Goal: Check status: Check status

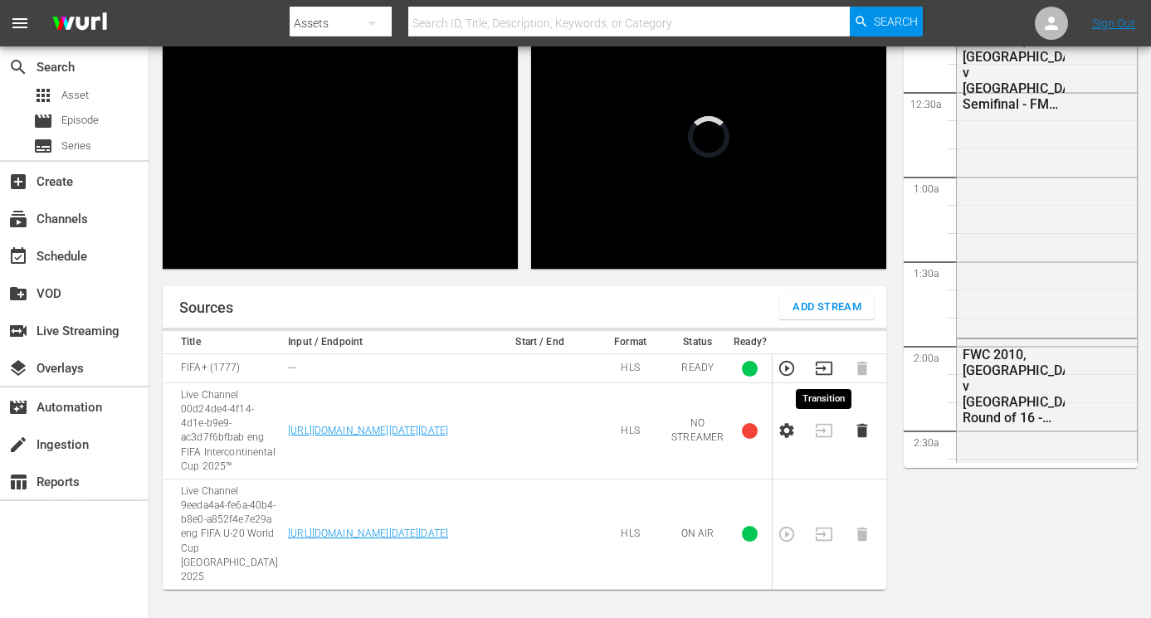
scroll to position [2977, 0]
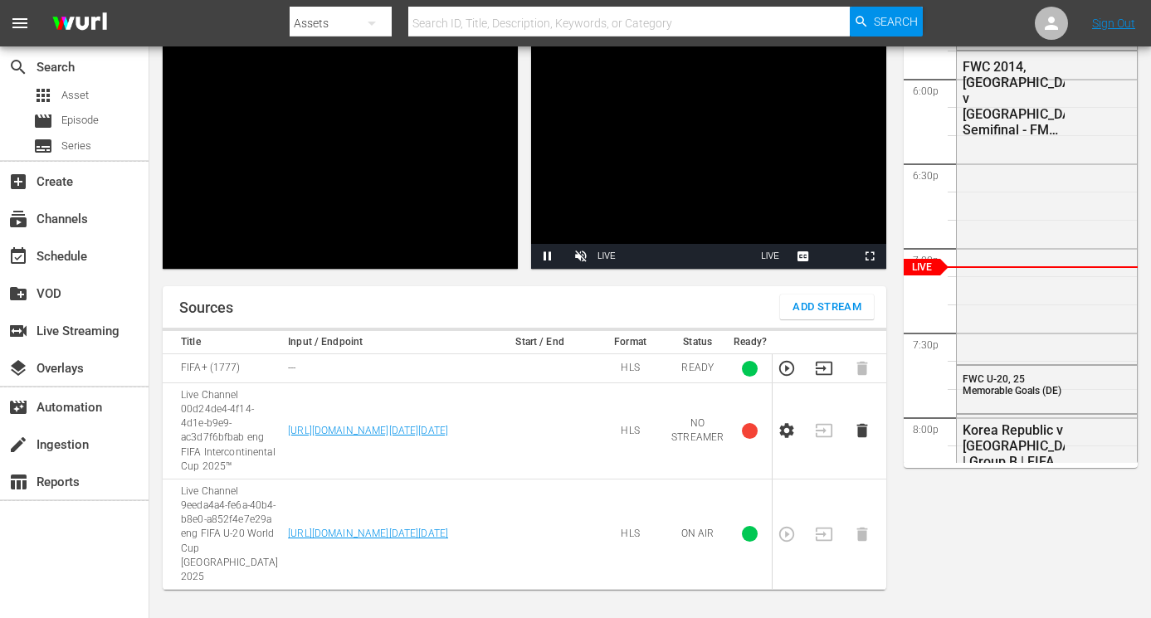
click at [819, 373] on icon "button" at bounding box center [824, 368] width 18 height 18
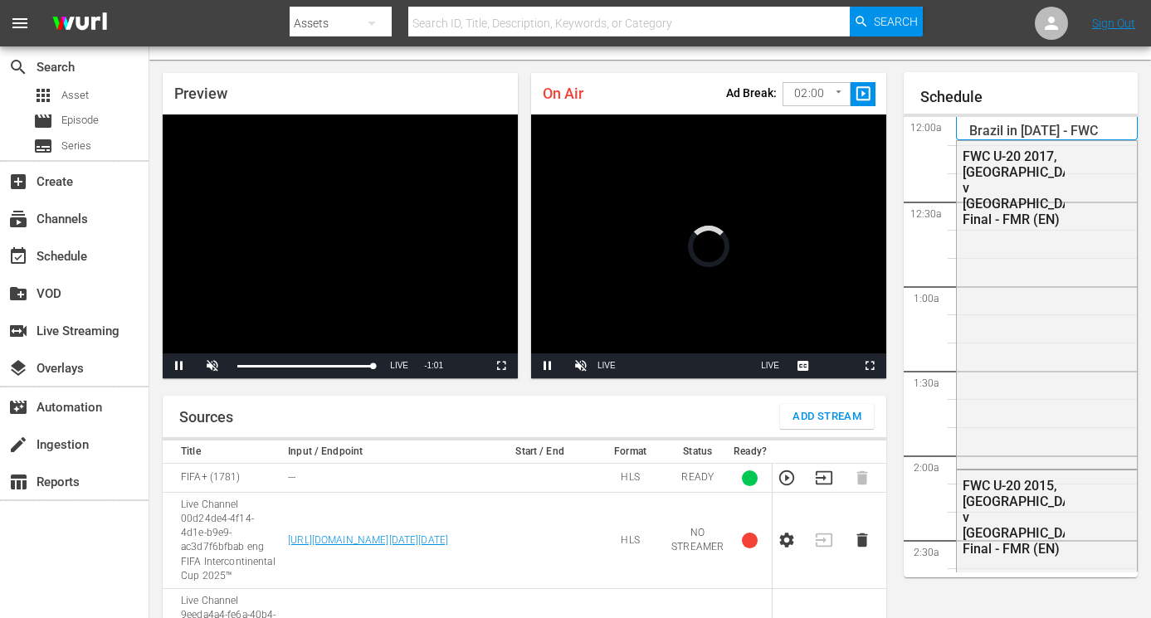
scroll to position [2977, 0]
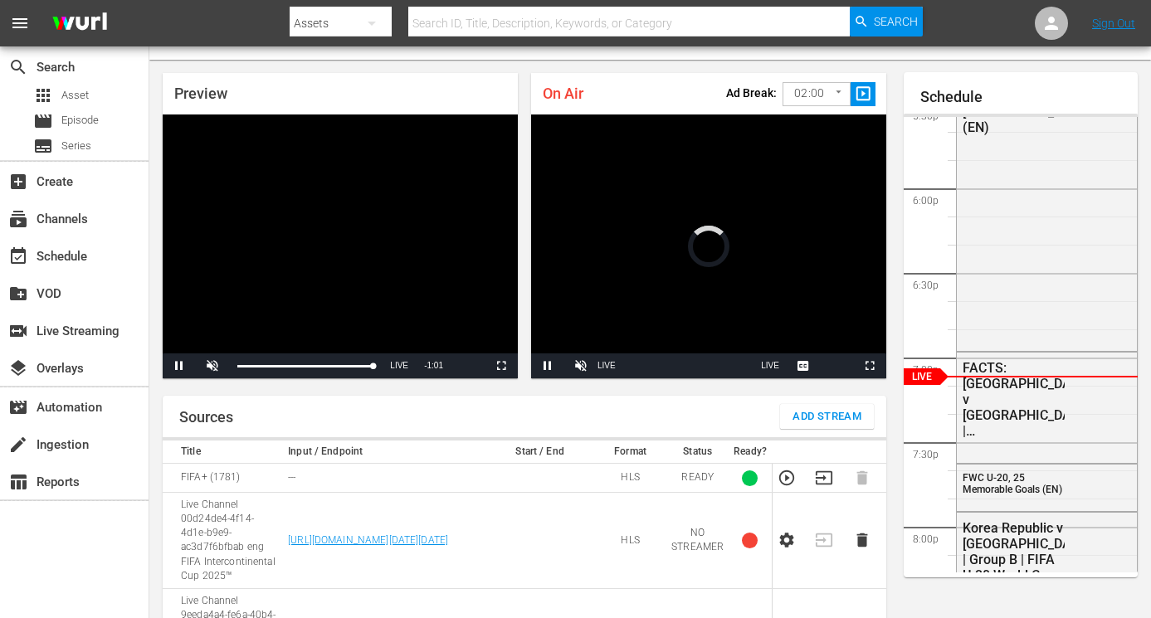
click at [821, 478] on icon "button" at bounding box center [824, 478] width 17 height 13
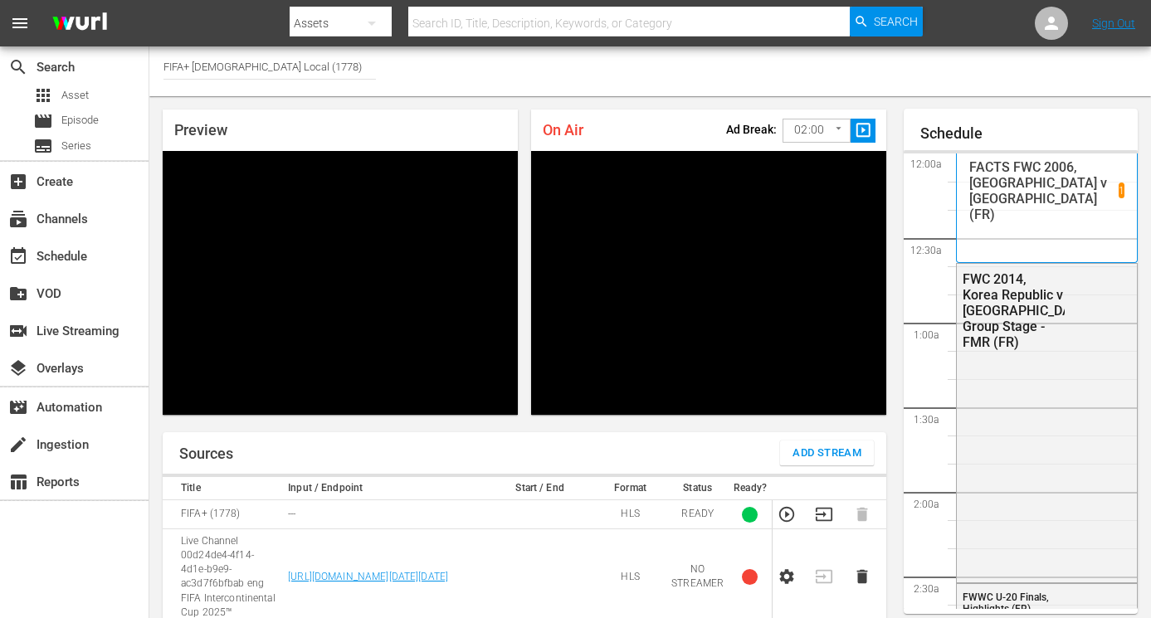
scroll to position [2977, 0]
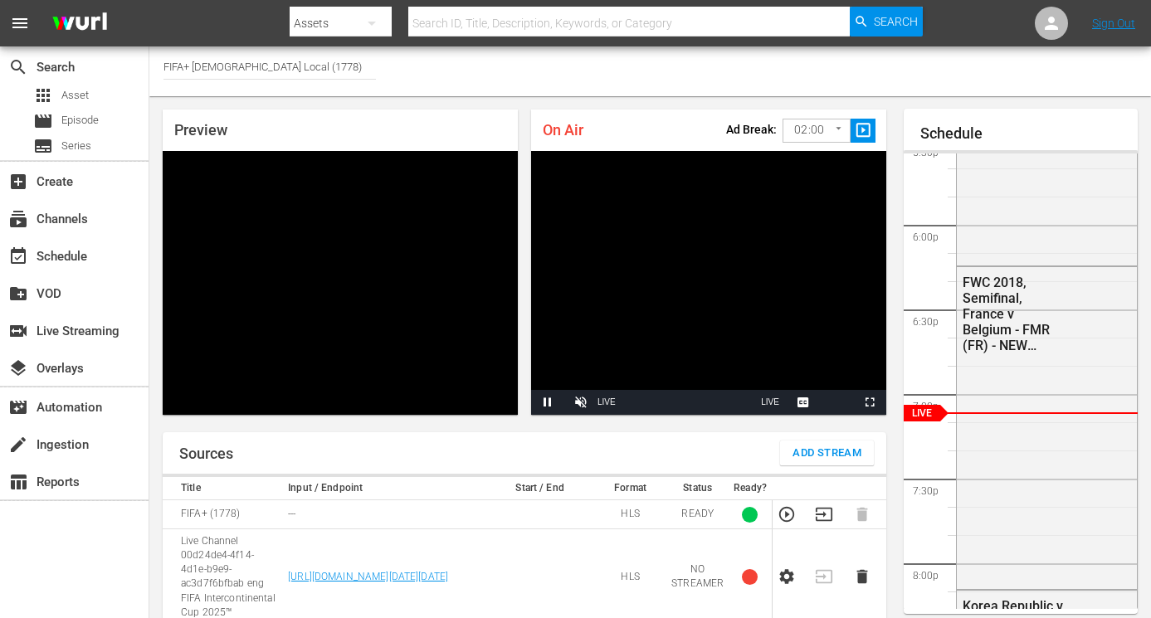
click at [815, 514] on icon "button" at bounding box center [824, 515] width 18 height 18
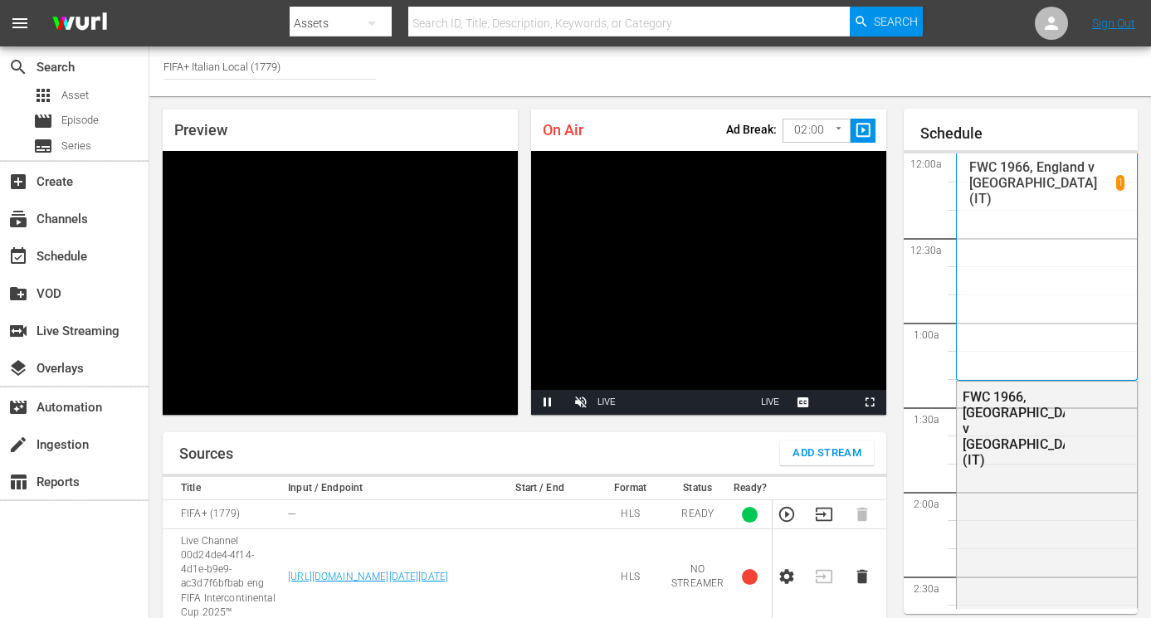
scroll to position [2977, 0]
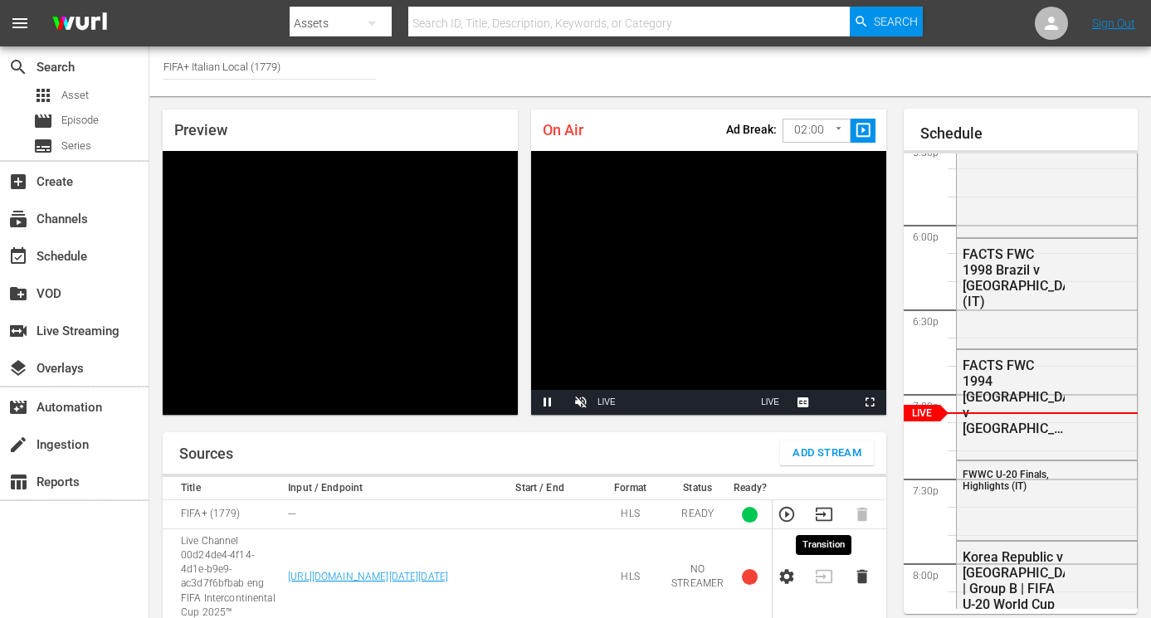
click at [826, 521] on icon "button" at bounding box center [824, 514] width 17 height 13
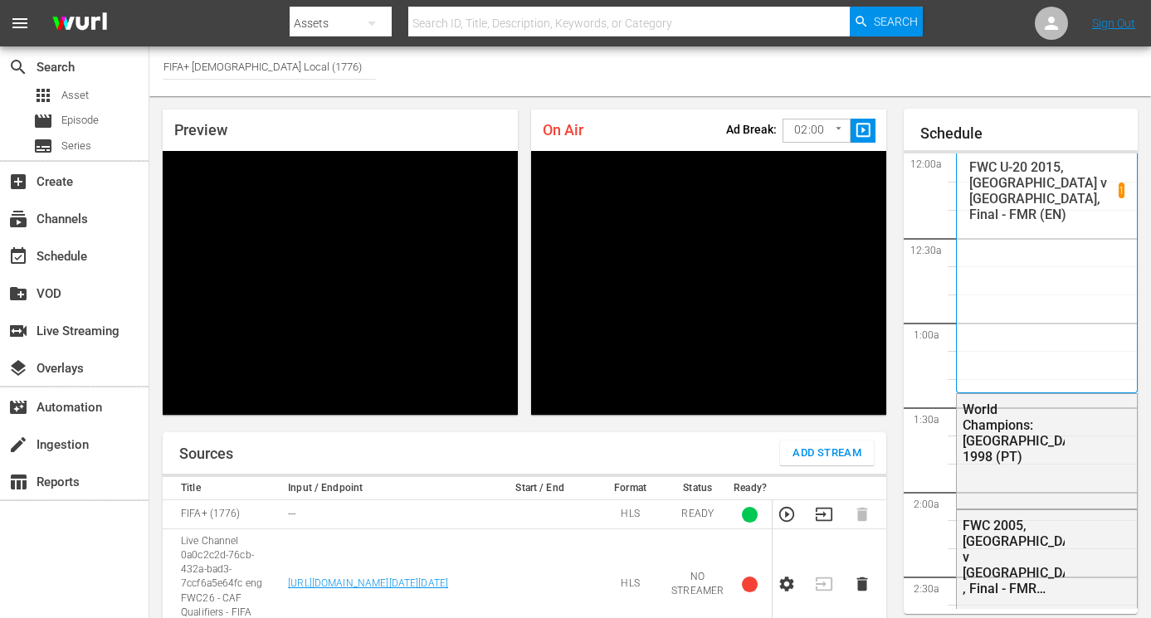
scroll to position [2977, 0]
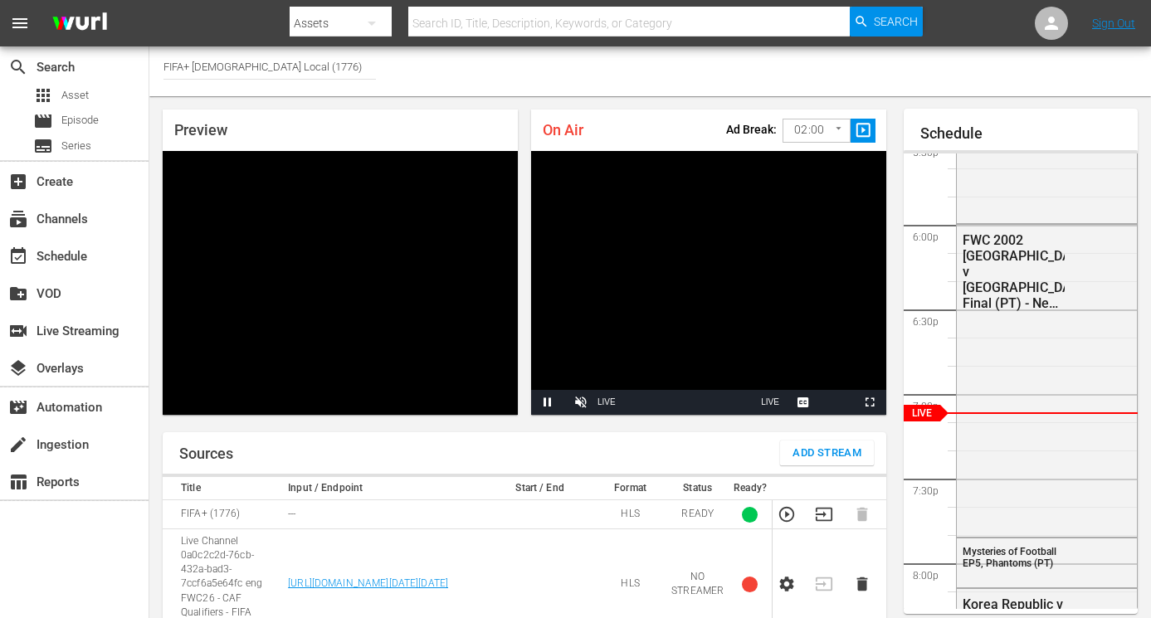
click at [819, 511] on icon "button" at bounding box center [824, 515] width 18 height 18
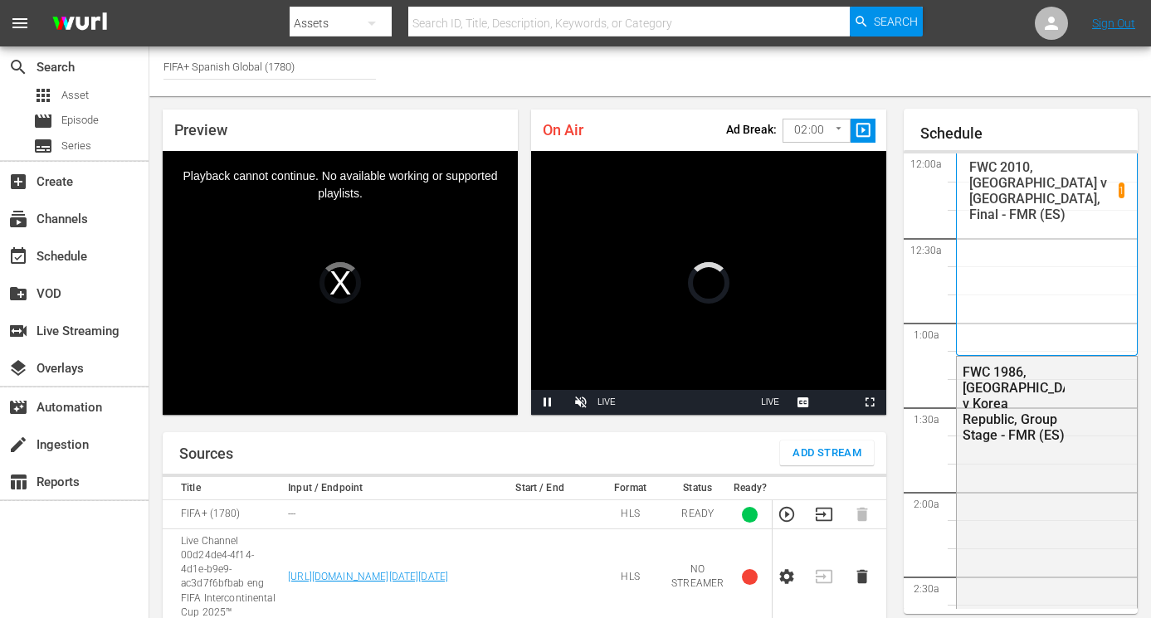
scroll to position [2806, 0]
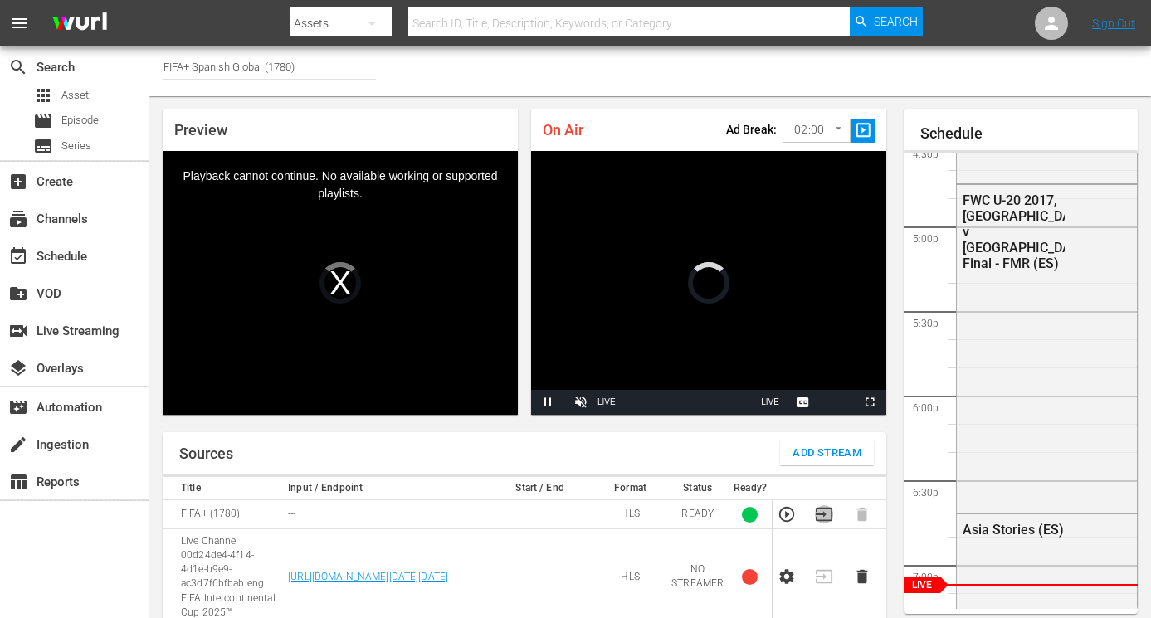
click at [820, 507] on icon "button" at bounding box center [824, 515] width 18 height 18
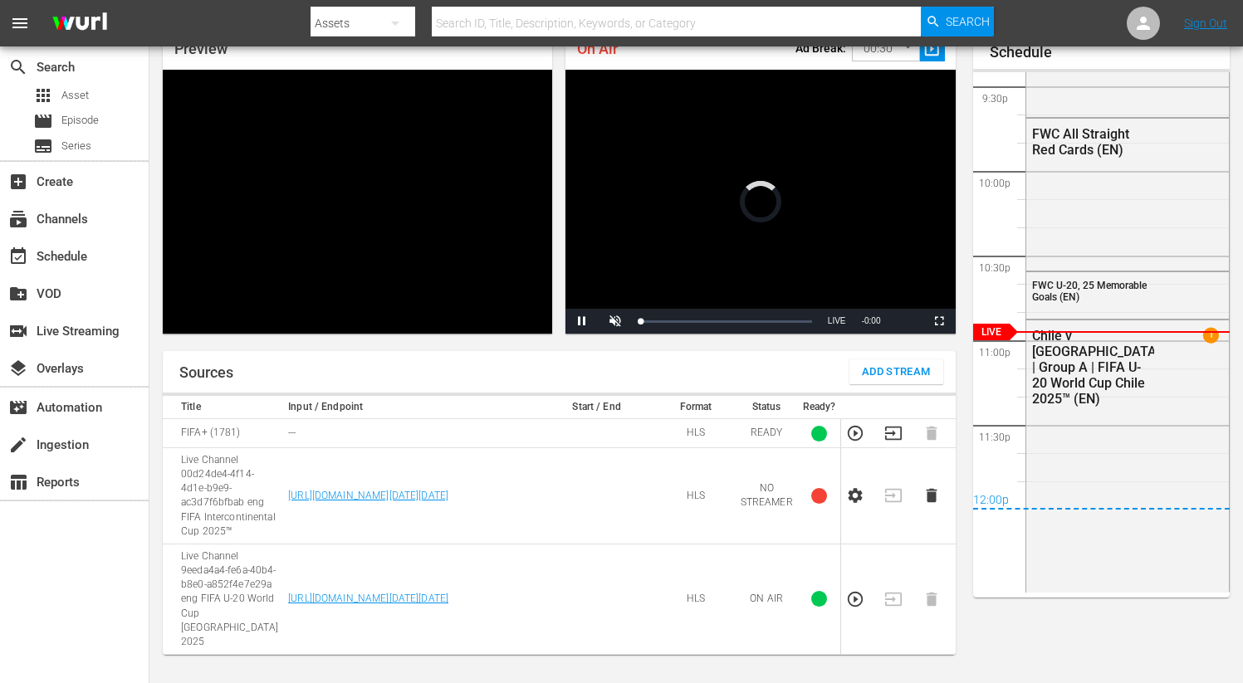
scroll to position [72, 0]
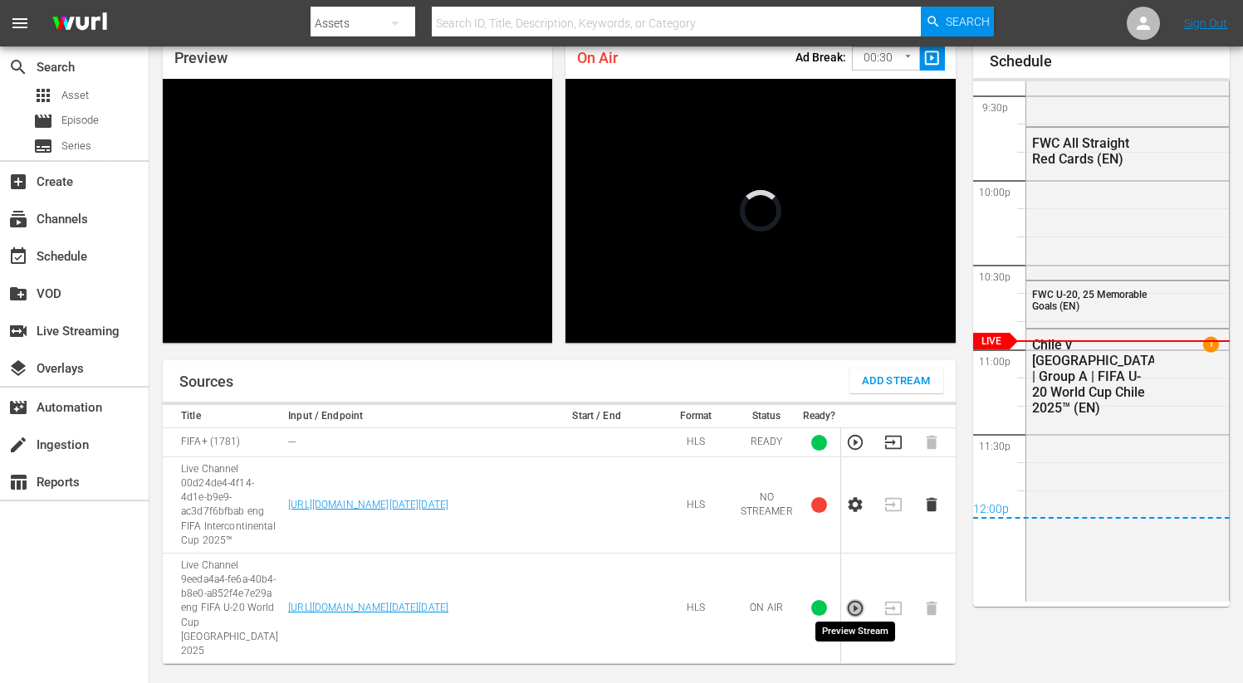
click at [862, 601] on icon "button" at bounding box center [855, 608] width 15 height 15
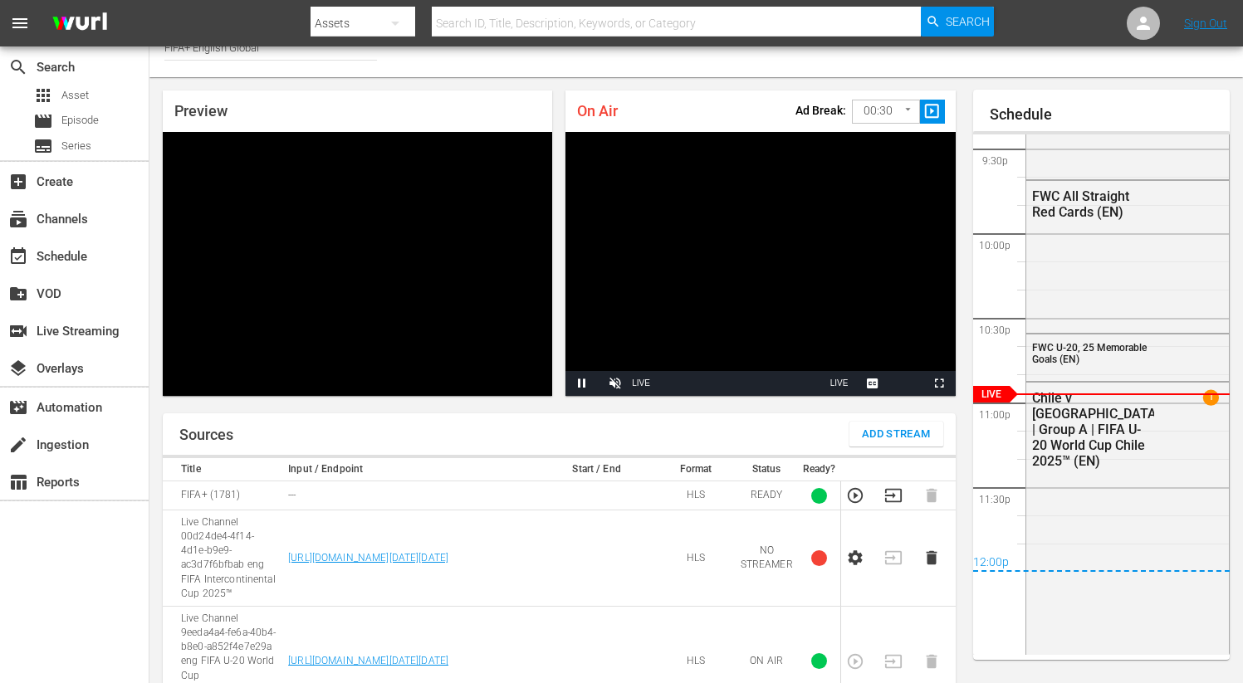
scroll to position [25, 0]
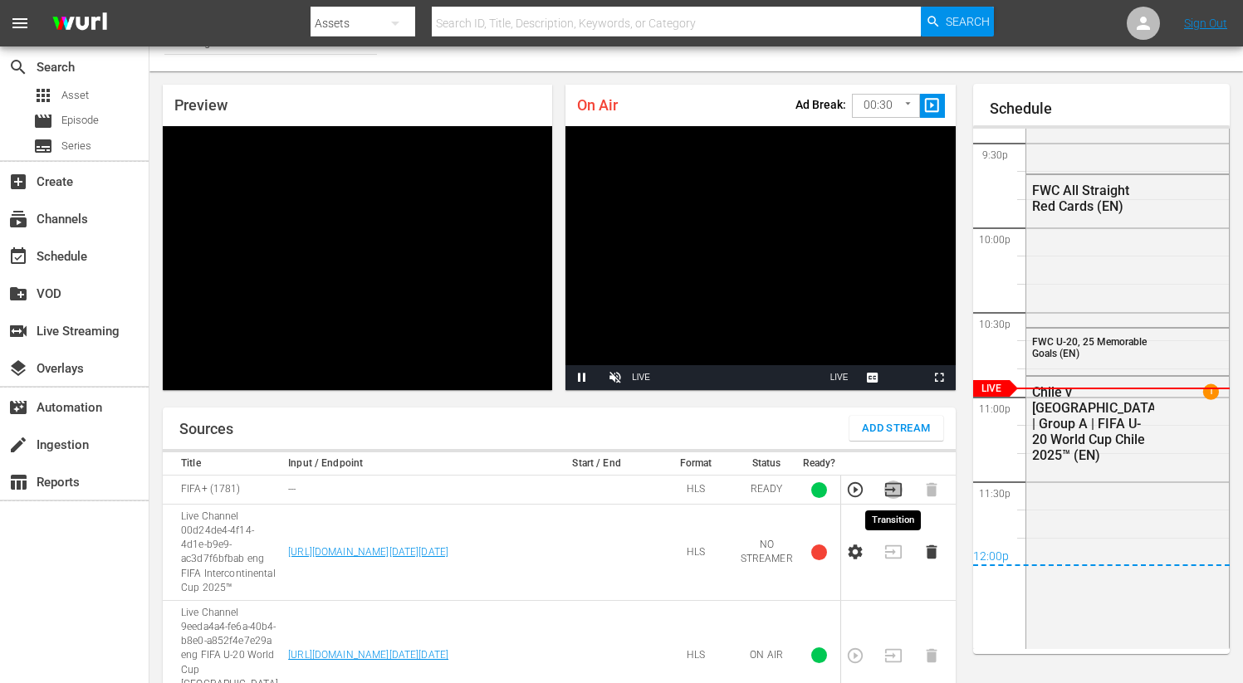
click at [900, 488] on icon "button" at bounding box center [892, 489] width 17 height 13
click at [896, 647] on icon "button" at bounding box center [893, 656] width 18 height 18
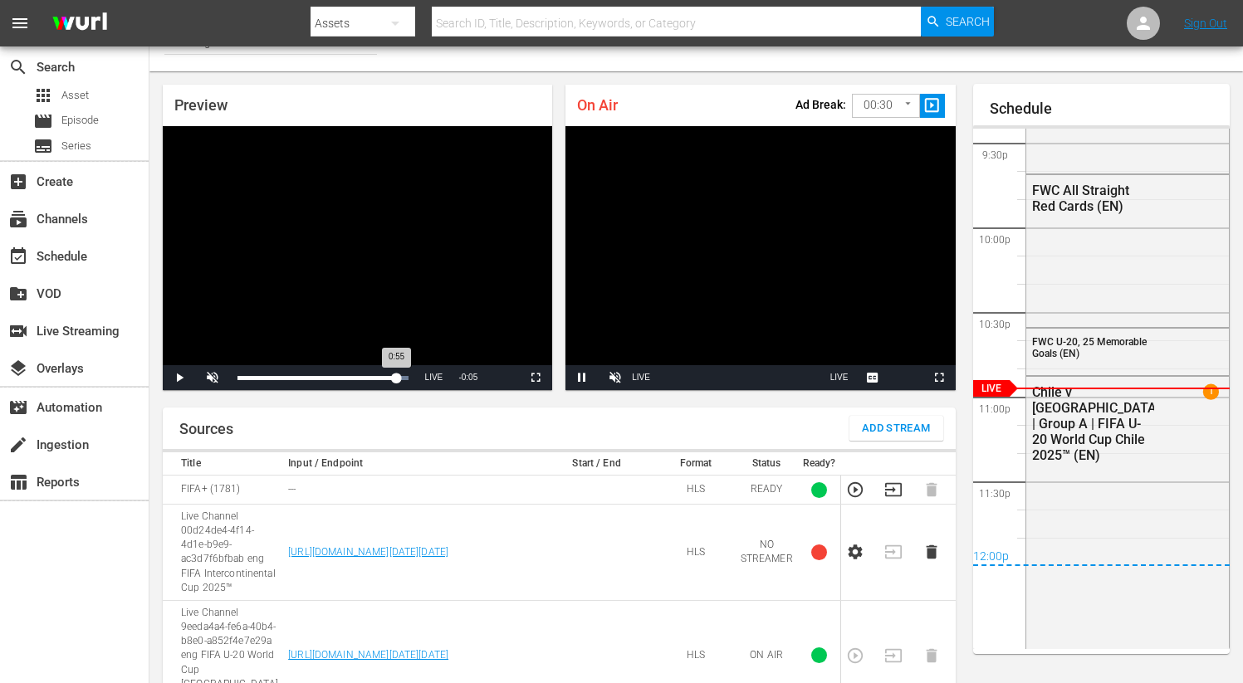
click at [395, 379] on div "Loaded : 100.00% 0:55 0:55" at bounding box center [322, 378] width 171 height 4
click at [407, 379] on div "0:59" at bounding box center [407, 378] width 1 height 4
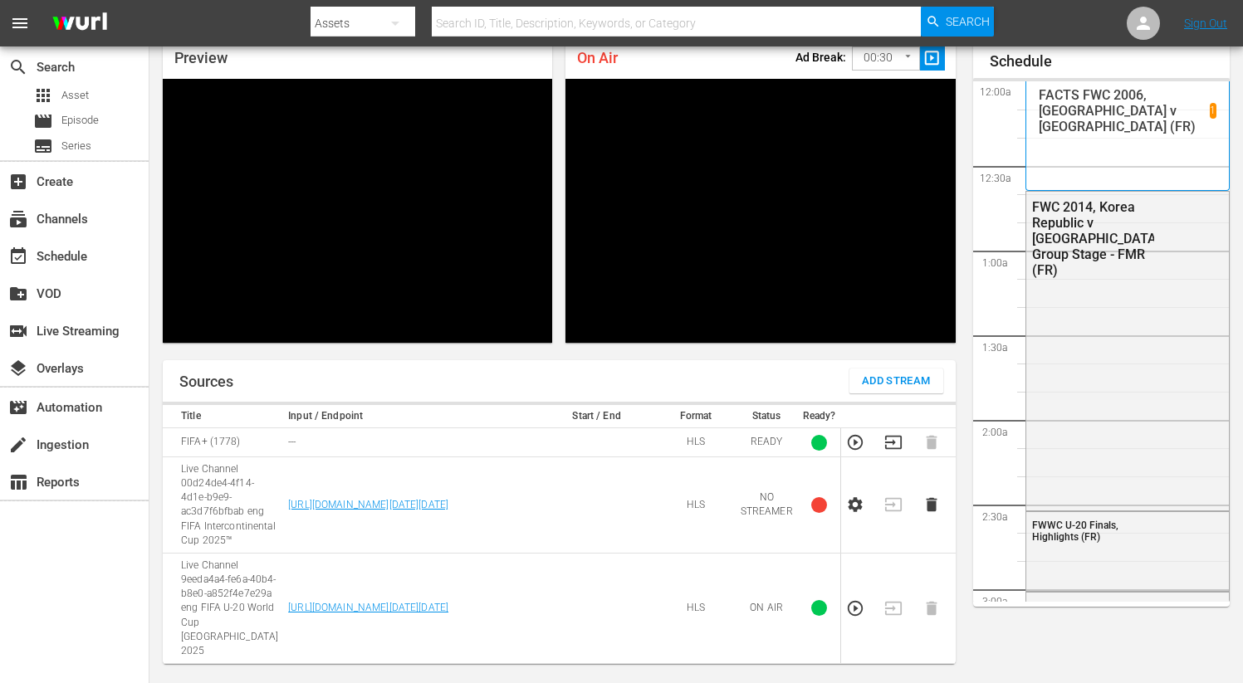
scroll to position [3627, 0]
